Goal: Navigation & Orientation: Find specific page/section

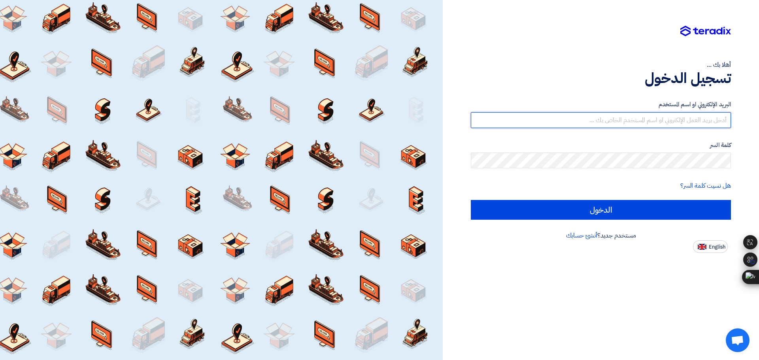
click at [505, 121] on input "text" at bounding box center [601, 120] width 260 height 16
type input "[PERSON_NAME][EMAIL_ADDRESS][DOMAIN_NAME]"
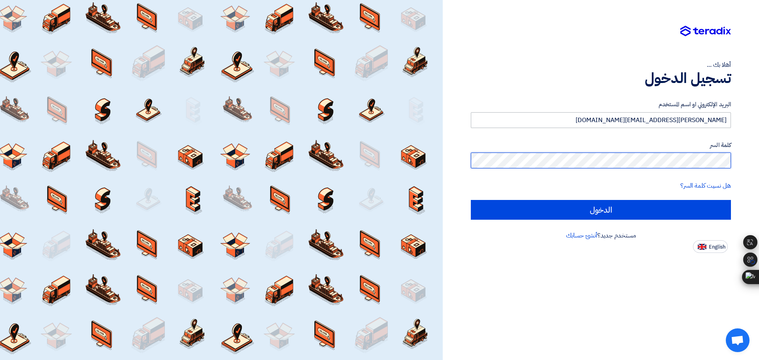
click at [471, 200] on input "الدخول" at bounding box center [601, 210] width 260 height 20
type input "Sign in"
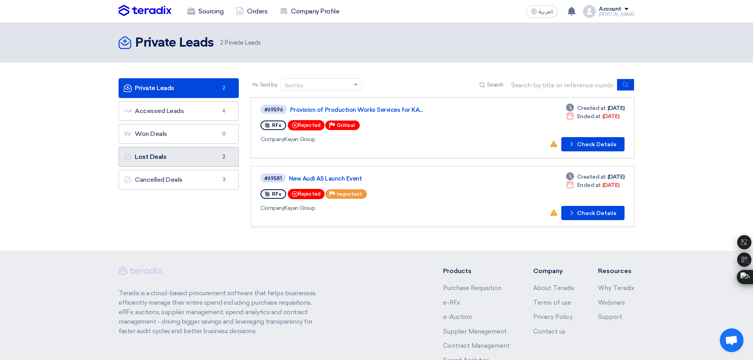
click at [182, 156] on link "Lost Deals Lost Deals 2" at bounding box center [179, 157] width 120 height 20
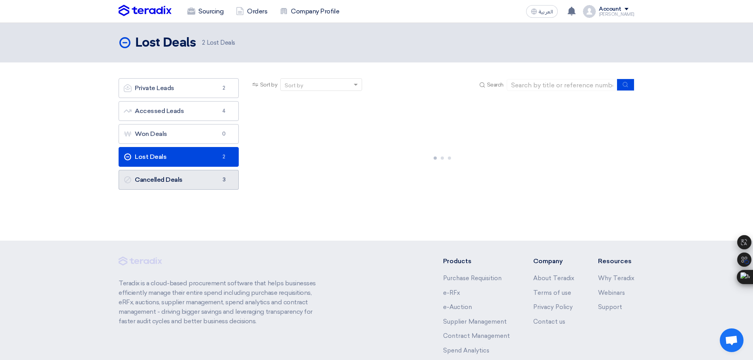
click at [198, 176] on link "Cancelled Deals Cancelled Deals 3" at bounding box center [179, 180] width 120 height 20
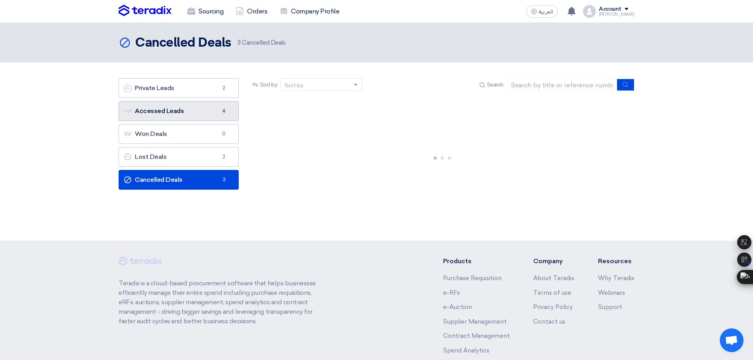
click at [189, 108] on link "Accessed Leads Accessed Leads 4" at bounding box center [179, 111] width 120 height 20
